Goal: Transaction & Acquisition: Purchase product/service

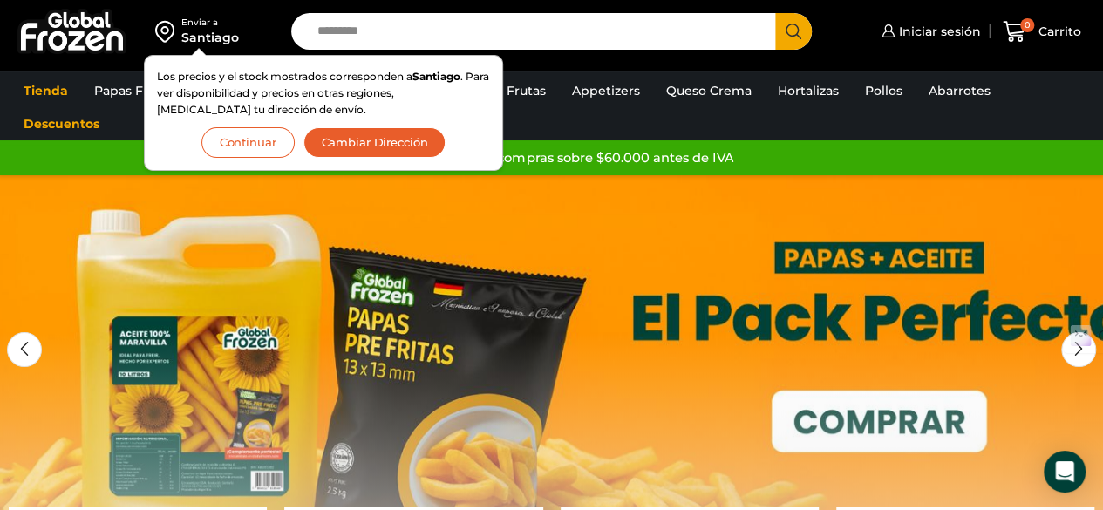
click at [261, 149] on button "Continuar" at bounding box center [247, 142] width 93 height 31
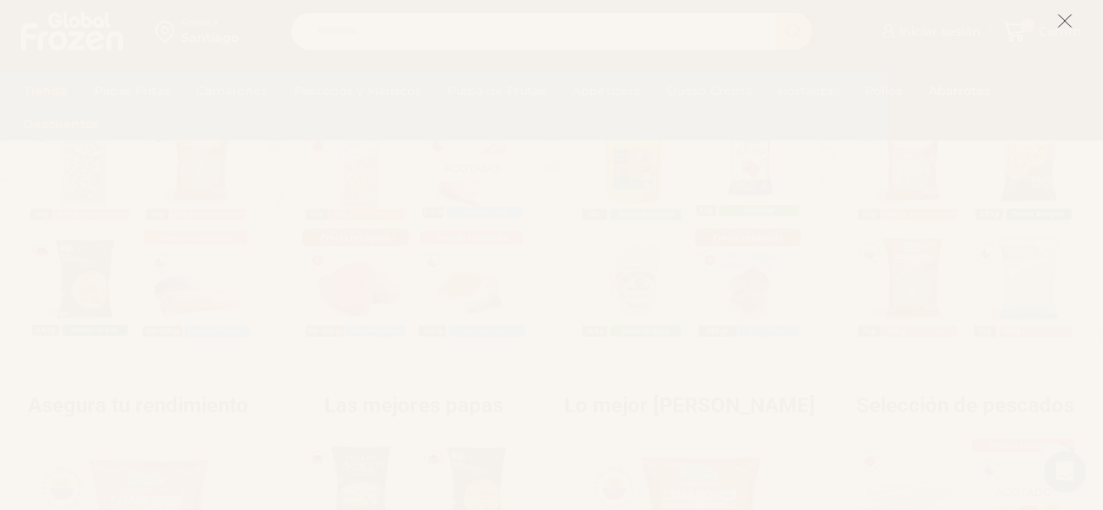
scroll to position [697, 0]
click at [1059, 22] on icon at bounding box center [1065, 21] width 16 height 16
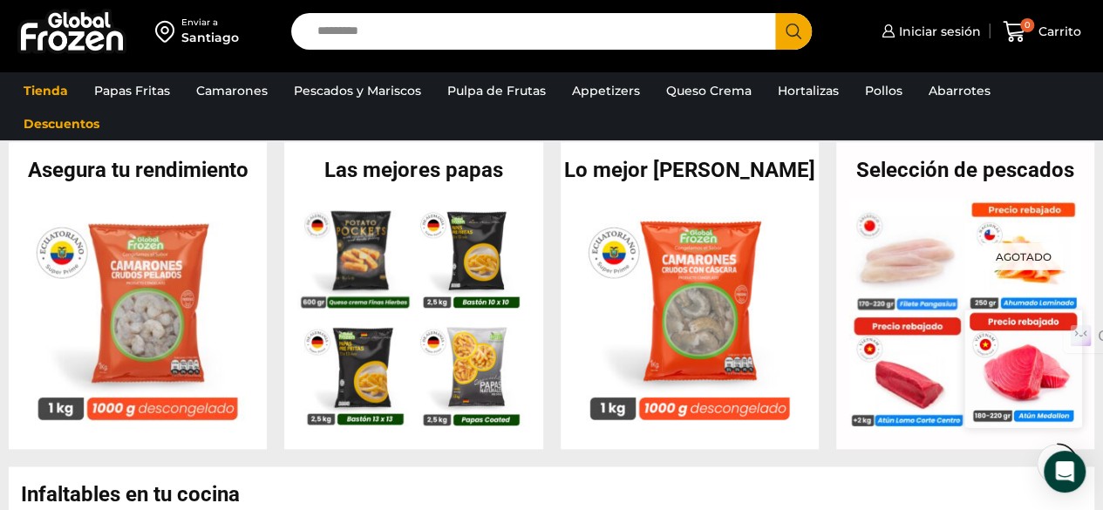
click at [1027, 355] on img at bounding box center [1022, 368] width 117 height 117
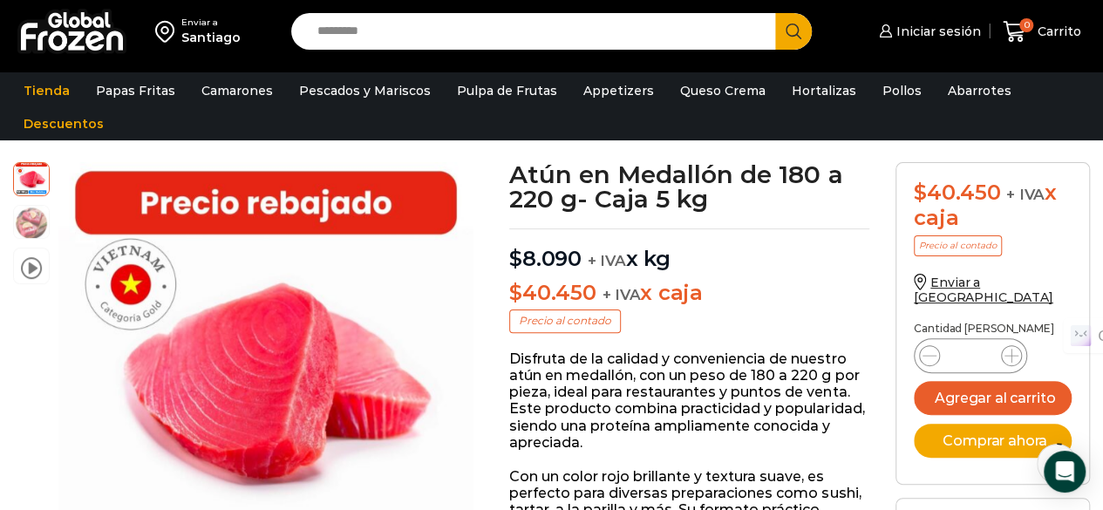
click at [816, 297] on p "$ 40.450 + IVA x caja" at bounding box center [689, 293] width 360 height 25
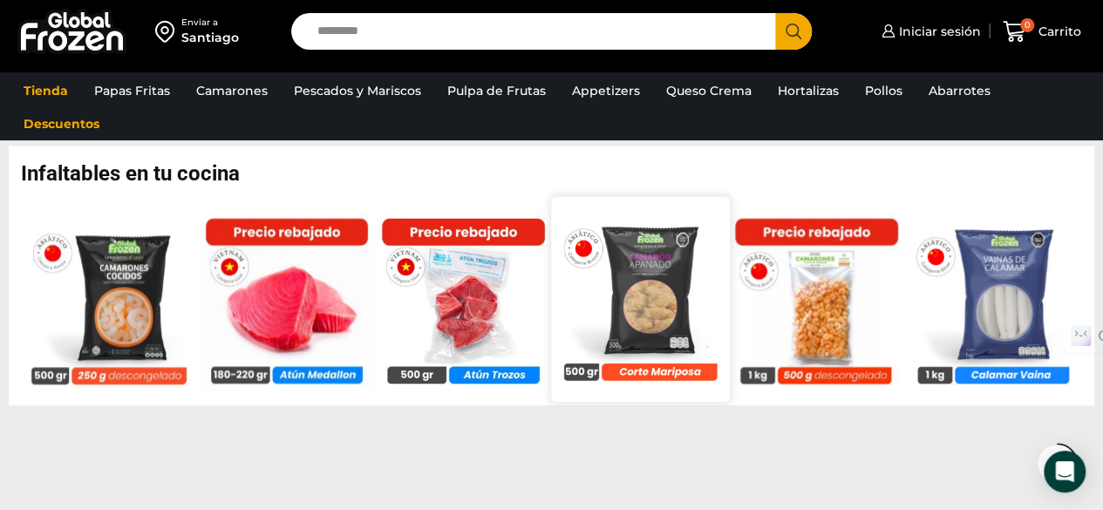
scroll to position [1046, 0]
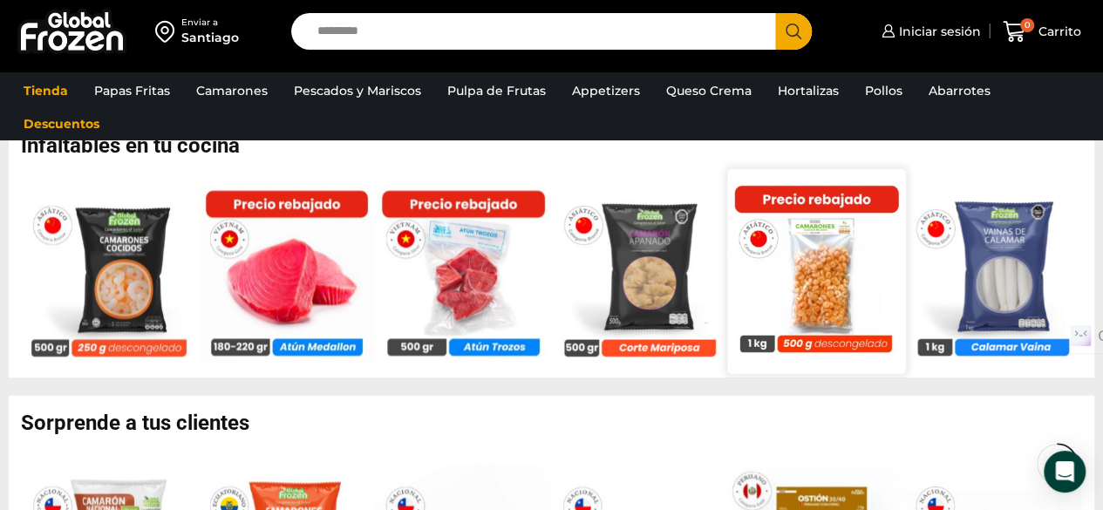
click at [844, 278] on img at bounding box center [816, 271] width 178 height 178
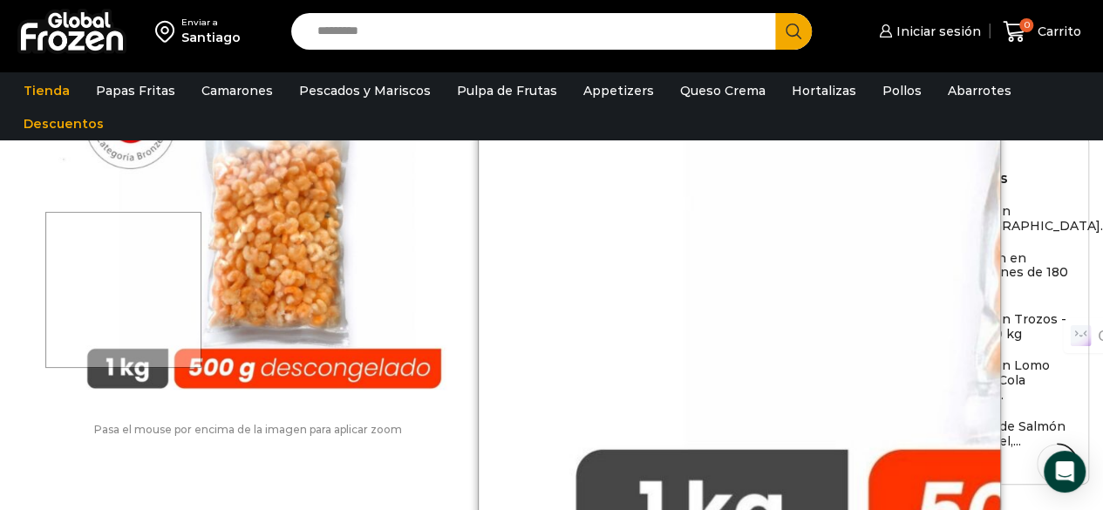
scroll to position [959, 0]
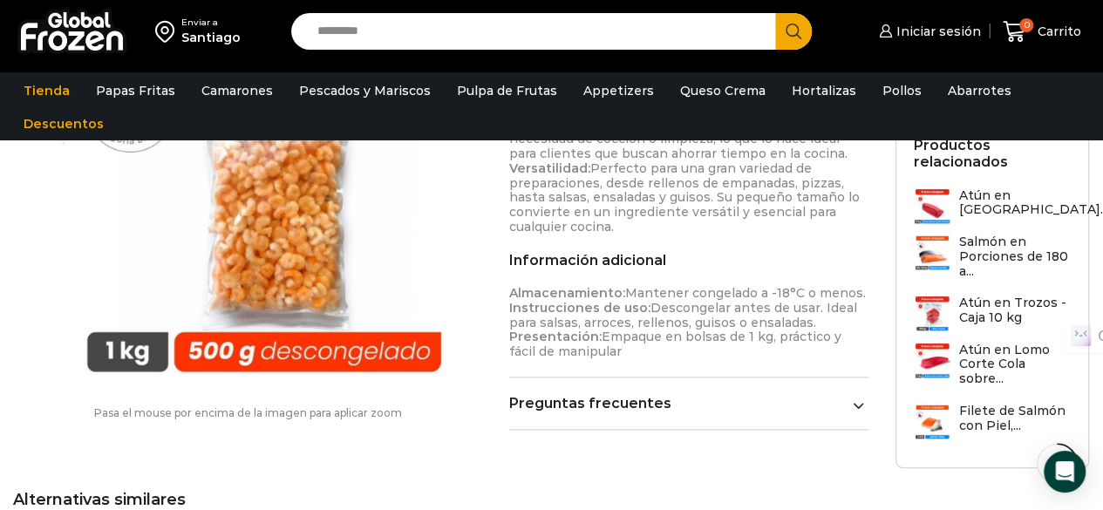
click at [685, 306] on p "Almacenamiento: Mantener congelado a -18°C o menos. Instrucciones de uso: Desco…" at bounding box center [689, 322] width 360 height 73
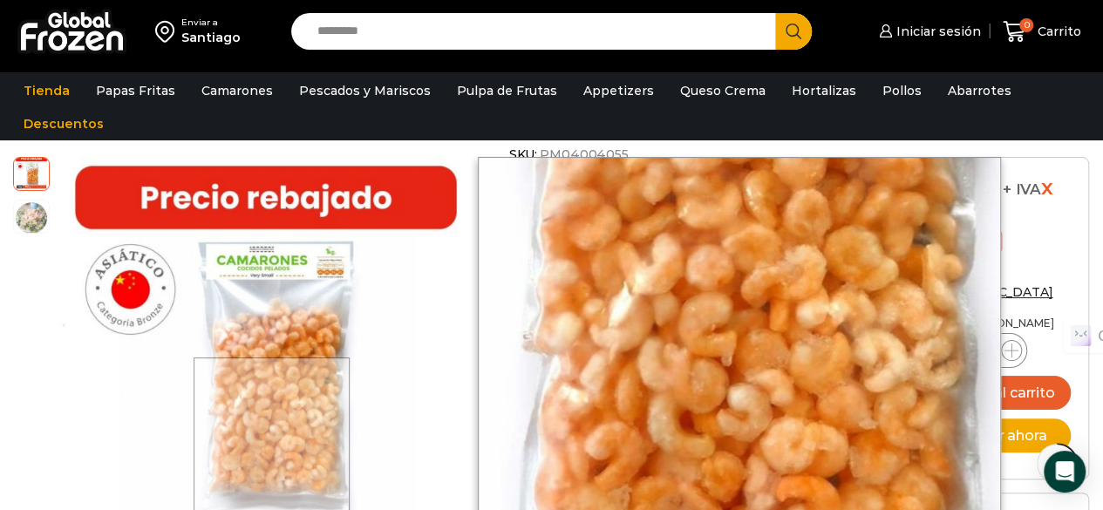
scroll to position [523, 0]
